Goal: Task Accomplishment & Management: Manage account settings

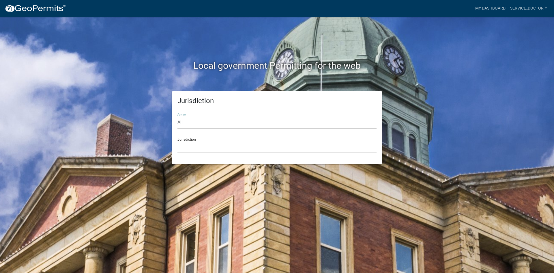
click at [236, 122] on select "All [US_STATE] [US_STATE] [US_STATE] [US_STATE] [US_STATE] [US_STATE] [US_STATE…" at bounding box center [277, 123] width 199 height 12
select select "[US_STATE]"
click at [178, 117] on select "All [US_STATE] [US_STATE] [US_STATE] [US_STATE] [US_STATE] [US_STATE] [US_STATE…" at bounding box center [277, 123] width 199 height 12
click at [223, 152] on select "City of [GEOGRAPHIC_DATA], [US_STATE] City of [GEOGRAPHIC_DATA], [US_STATE] Cit…" at bounding box center [277, 147] width 199 height 12
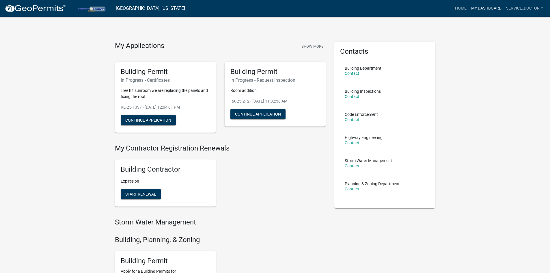
click at [497, 8] on link "My Dashboard" at bounding box center [486, 8] width 35 height 11
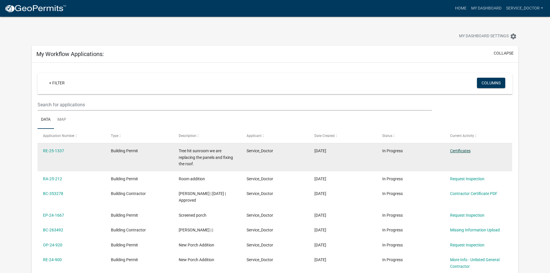
click at [459, 150] on link "Certificates" at bounding box center [460, 150] width 20 height 5
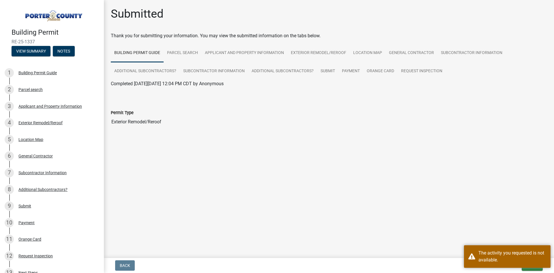
click at [422, 214] on main "Submitted Thank you for submitting your information. You may view the submitted…" at bounding box center [329, 127] width 450 height 255
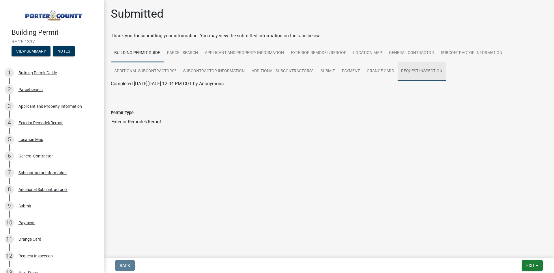
click at [436, 70] on link "Request Inspection" at bounding box center [422, 71] width 48 height 18
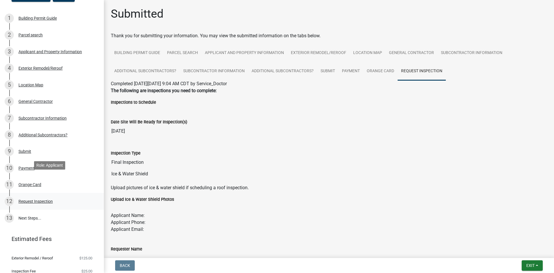
scroll to position [74, 0]
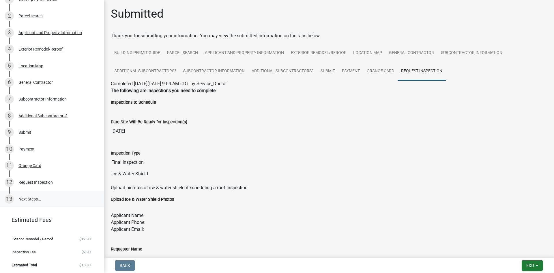
click at [34, 199] on link "13 Next Steps..." at bounding box center [52, 199] width 104 height 17
click at [45, 193] on link "13 Next Steps..." at bounding box center [52, 199] width 104 height 17
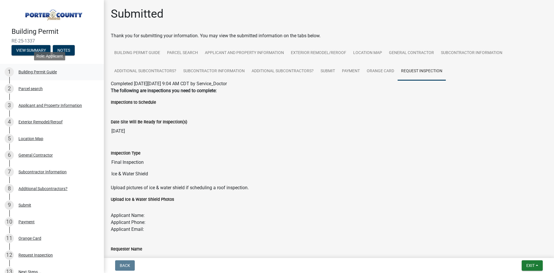
scroll to position [0, 0]
click at [35, 49] on button "View Summary" at bounding box center [31, 51] width 39 height 10
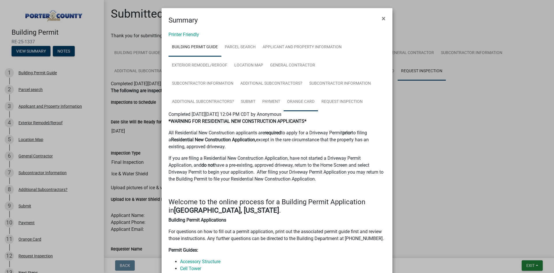
click at [284, 103] on link "Orange Card" at bounding box center [301, 102] width 34 height 18
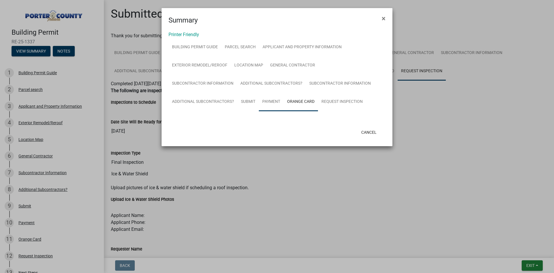
click at [259, 102] on link "Payment" at bounding box center [271, 102] width 25 height 18
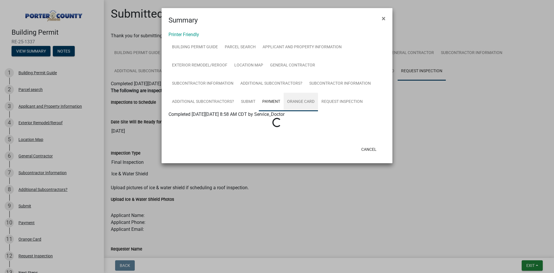
click at [284, 96] on link "Orange Card" at bounding box center [301, 102] width 34 height 18
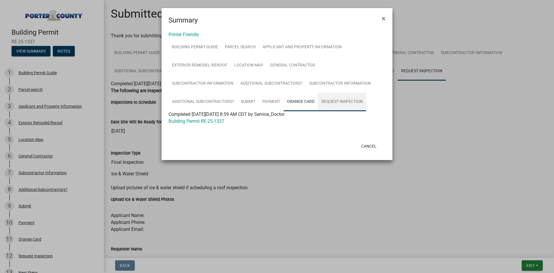
click at [318, 99] on link "Request Inspection" at bounding box center [342, 102] width 48 height 18
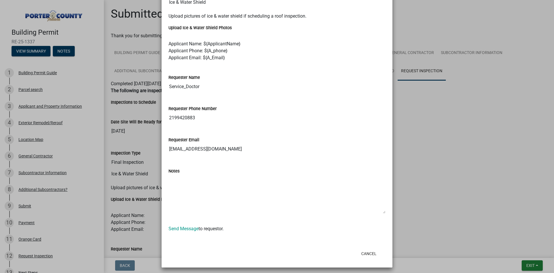
scroll to position [205, 0]
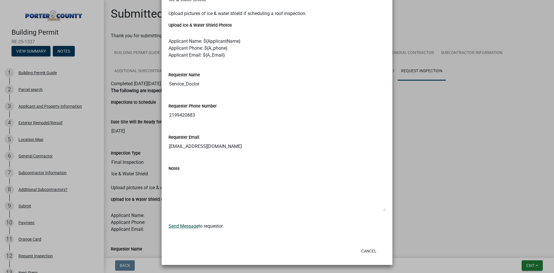
click at [193, 226] on link "Send Message" at bounding box center [184, 225] width 30 height 5
click at [375, 182] on textarea "Notes" at bounding box center [277, 191] width 217 height 39
click at [319, 147] on input "[EMAIL_ADDRESS][DOMAIN_NAME]" at bounding box center [277, 147] width 217 height 12
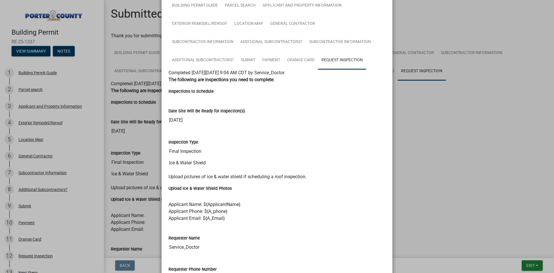
scroll to position [31, 0]
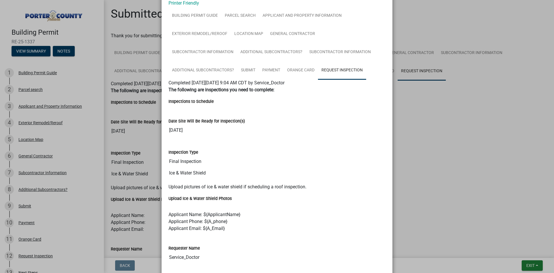
click at [206, 106] on wm-data-entity-view-list "The following are inspections you need to complete: Inspections to Schedule Dat…" at bounding box center [277, 237] width 217 height 303
click at [206, 106] on div "Inspections to Schedule" at bounding box center [277, 104] width 226 height 12
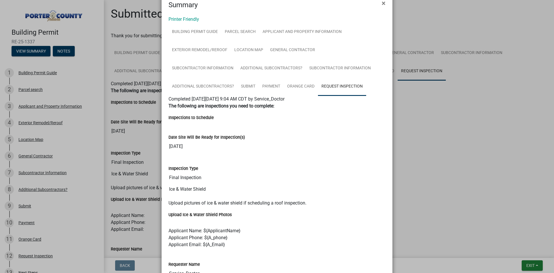
scroll to position [0, 0]
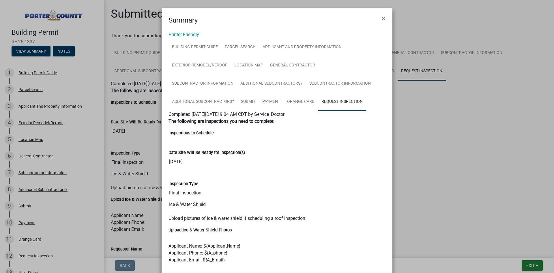
click at [460, 98] on ngb-modal-window "Summary × Printer Friendly Building Permit Guide Parcel search Applicant and Pr…" at bounding box center [277, 136] width 554 height 273
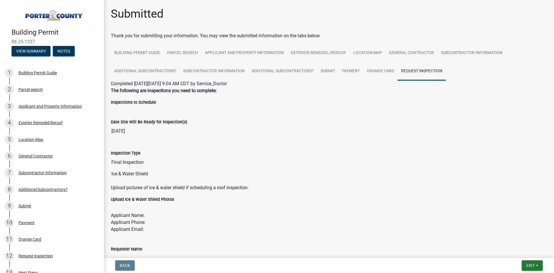
click at [59, 20] on img at bounding box center [53, 14] width 83 height 16
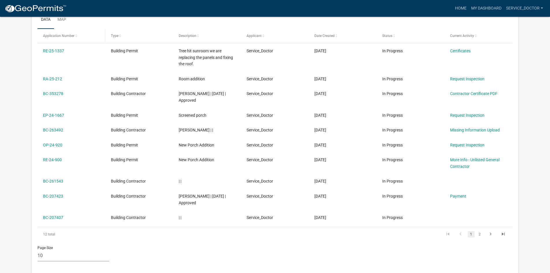
scroll to position [115, 0]
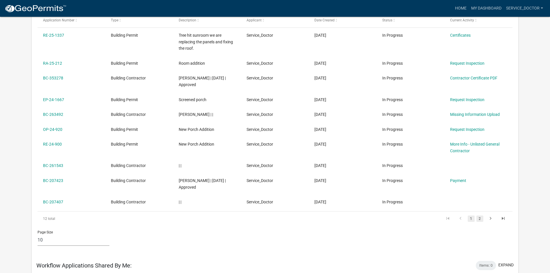
click at [479, 218] on link "2" at bounding box center [479, 218] width 7 height 6
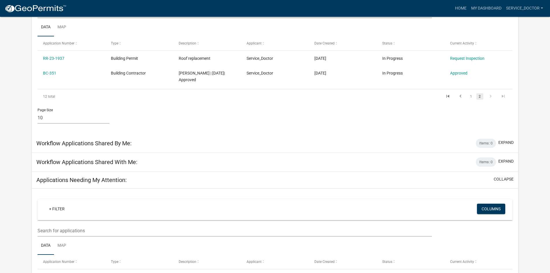
scroll to position [58, 0]
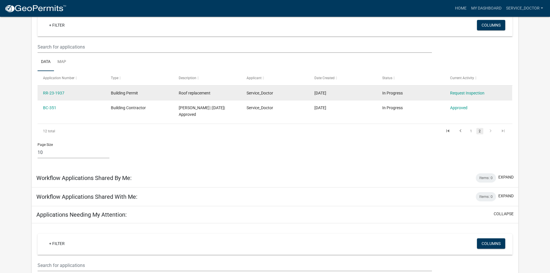
click at [64, 90] on div "RR-23-1937" at bounding box center [71, 93] width 57 height 7
click at [59, 93] on link "RR-23-1937" at bounding box center [53, 93] width 21 height 5
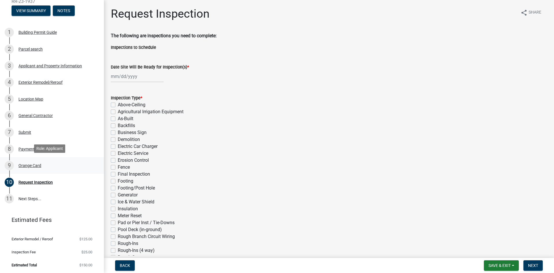
click at [49, 168] on div "9 Orange Card" at bounding box center [50, 165] width 90 height 9
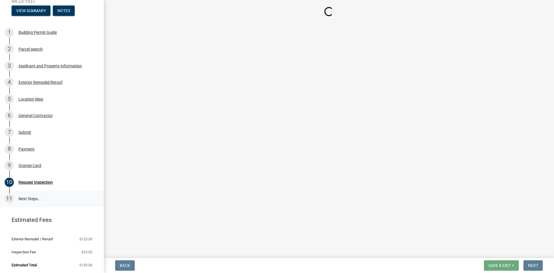
click at [51, 195] on link "11 Next Steps..." at bounding box center [52, 199] width 104 height 17
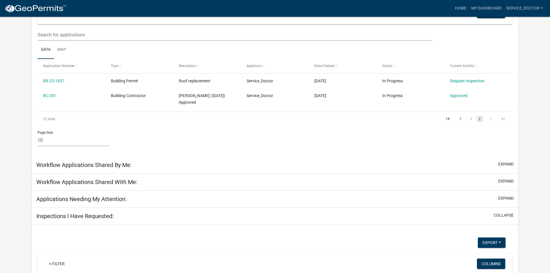
scroll to position [87, 0]
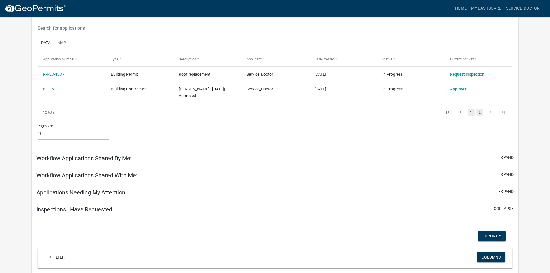
click at [468, 113] on link "1" at bounding box center [471, 112] width 7 height 6
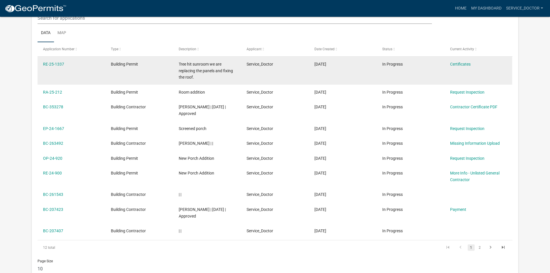
scroll to position [77, 0]
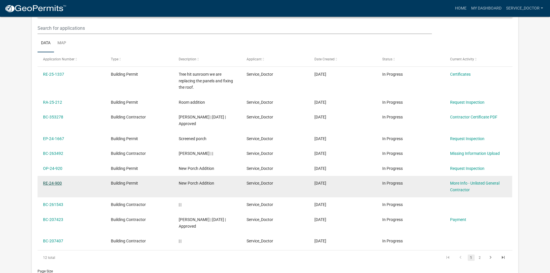
click at [53, 184] on link "RE-24-900" at bounding box center [52, 183] width 19 height 5
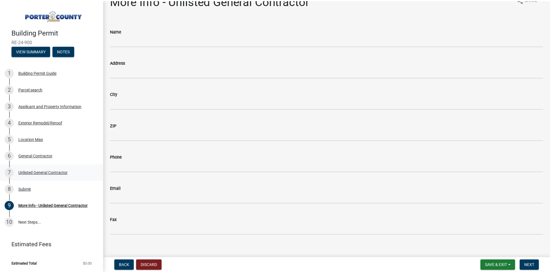
scroll to position [20, 0]
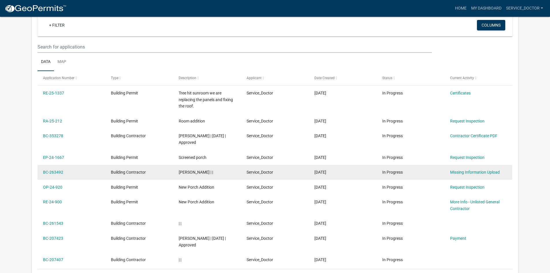
scroll to position [48, 0]
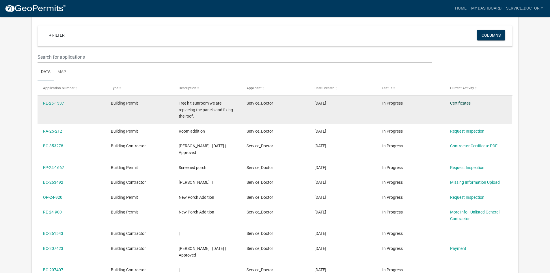
click at [460, 105] on link "Certificates" at bounding box center [460, 103] width 20 height 5
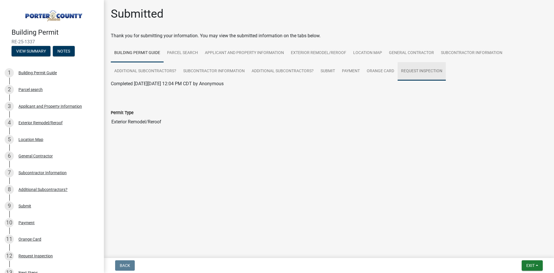
click at [421, 74] on link "Request Inspection" at bounding box center [422, 71] width 48 height 18
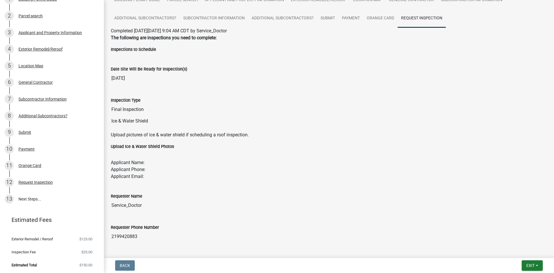
scroll to position [58, 0]
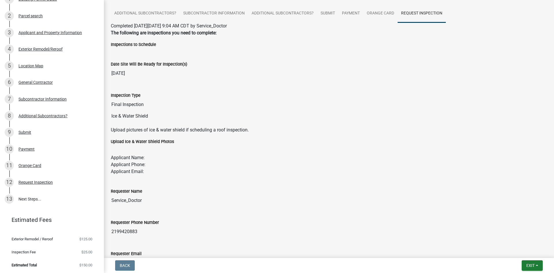
click at [221, 180] on div "Requester Name Service_Doctor" at bounding box center [329, 193] width 436 height 27
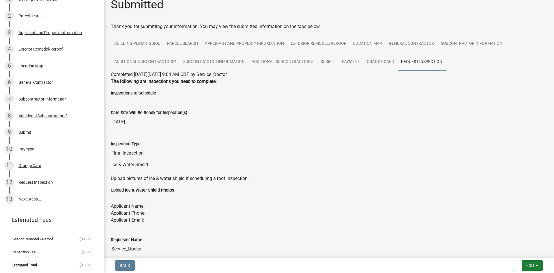
scroll to position [0, 0]
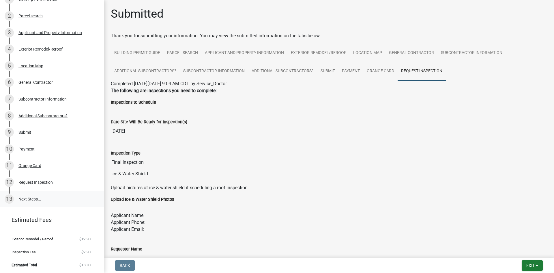
click at [38, 194] on link "13 Next Steps..." at bounding box center [52, 199] width 104 height 17
click at [37, 198] on link "13 Next Steps..." at bounding box center [52, 199] width 104 height 17
click at [279, 186] on p "Upload pictures of ice & water shield if scheduling a roof inspection." at bounding box center [329, 187] width 436 height 7
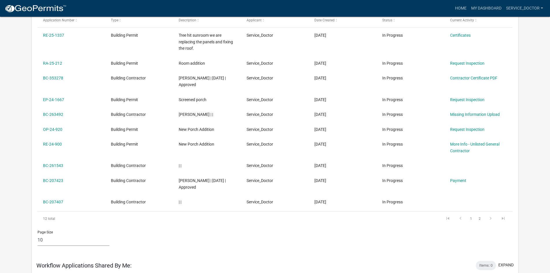
scroll to position [105, 0]
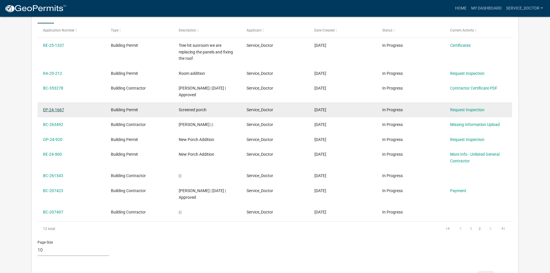
click at [58, 109] on link "EP-24-1667" at bounding box center [53, 109] width 21 height 5
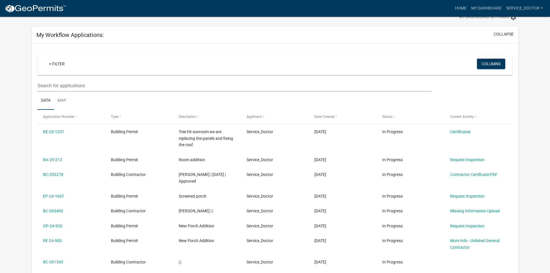
scroll to position [58, 0]
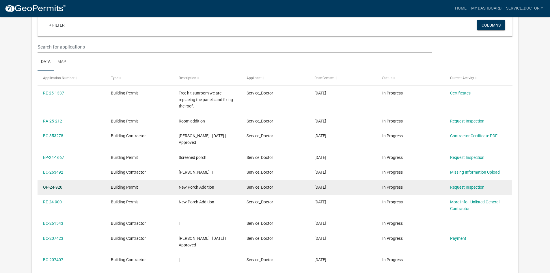
click at [53, 189] on link "OP-24-920" at bounding box center [52, 187] width 19 height 5
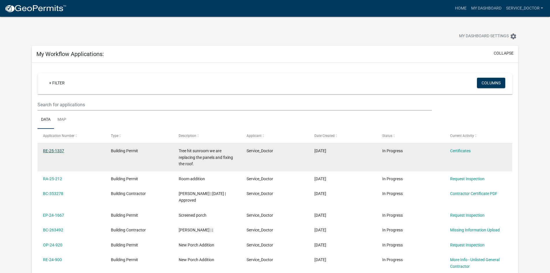
click at [49, 149] on link "RE-25-1337" at bounding box center [53, 150] width 21 height 5
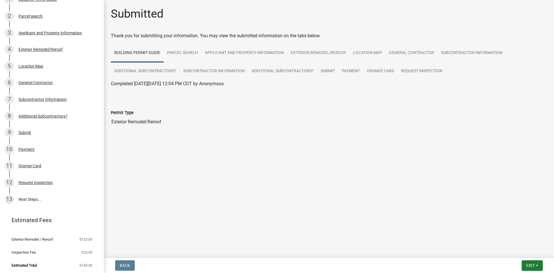
scroll to position [74, 0]
click at [39, 181] on div "Request Inspection" at bounding box center [35, 182] width 34 height 4
